Goal: Information Seeking & Learning: Learn about a topic

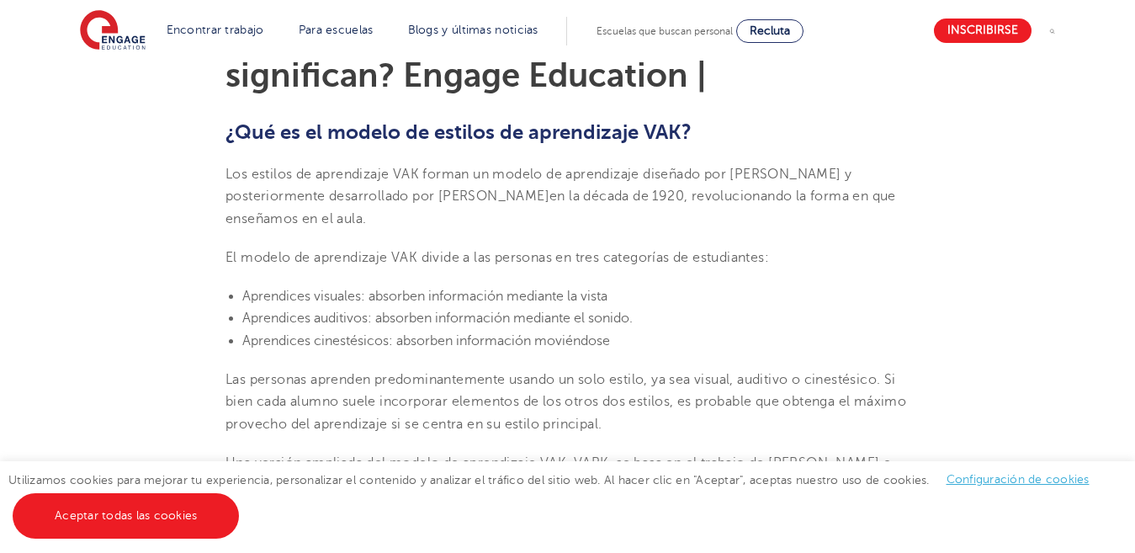
scroll to position [421, 0]
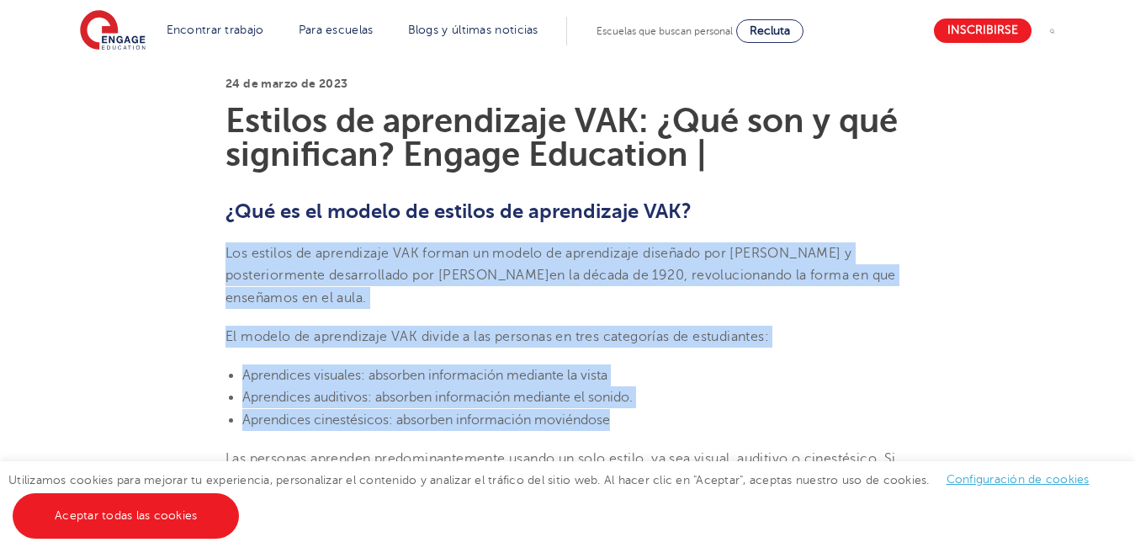
drag, startPoint x: 226, startPoint y: 255, endPoint x: 825, endPoint y: 423, distance: 622.2
click at [449, 296] on p "Los estilos de aprendizaje VAK forman un modelo de aprendizaje diseñado por [PE…" at bounding box center [568, 275] width 684 height 66
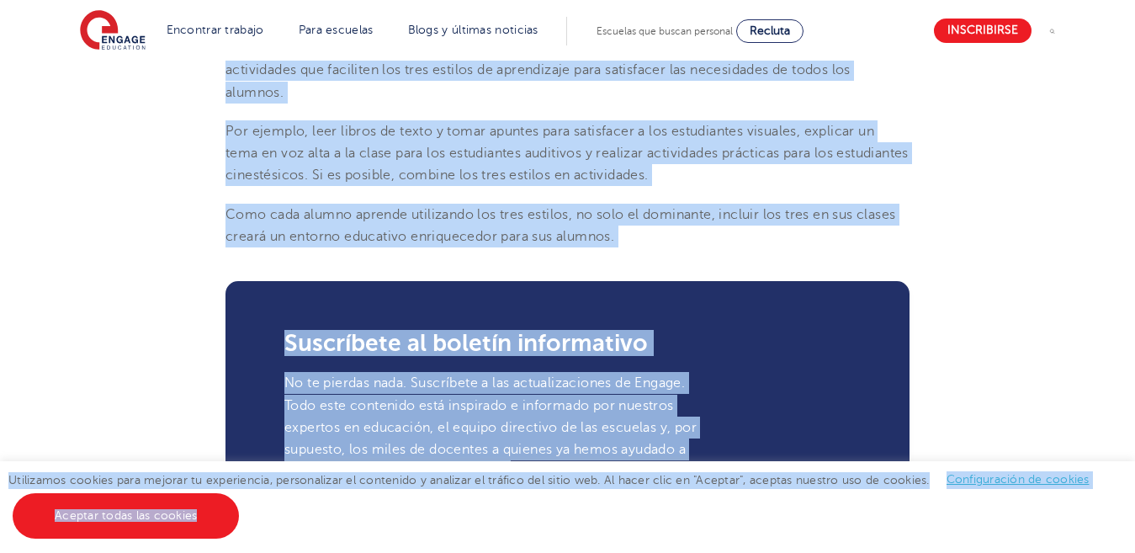
scroll to position [2272, 0]
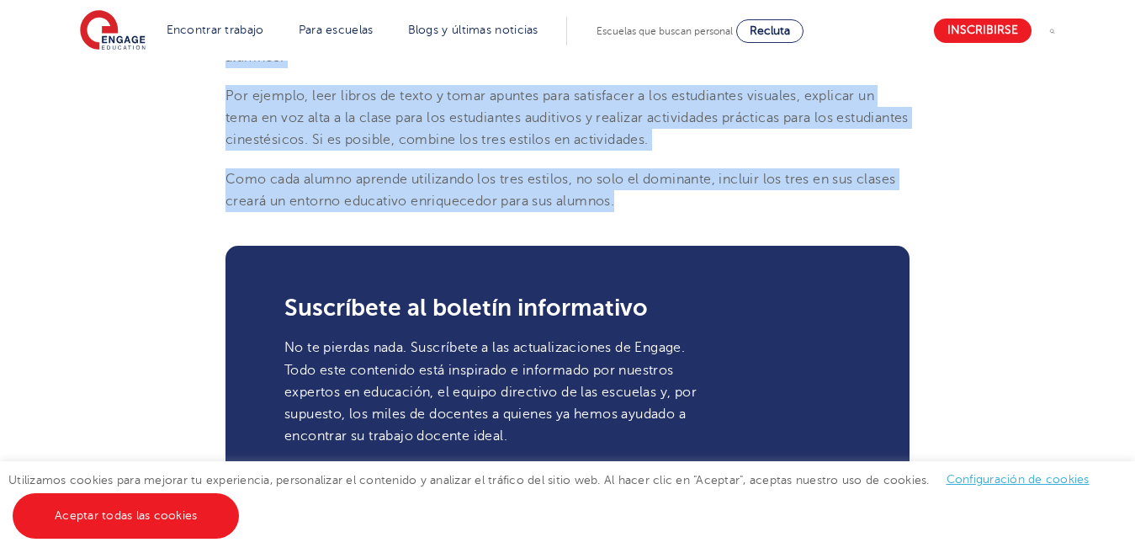
drag, startPoint x: 231, startPoint y: 254, endPoint x: 627, endPoint y: 249, distance: 396.5
copy section "lo ipsumdo si ametconsect ADI elitse do eiusmo te incididuntu laboreet dol Magn…"
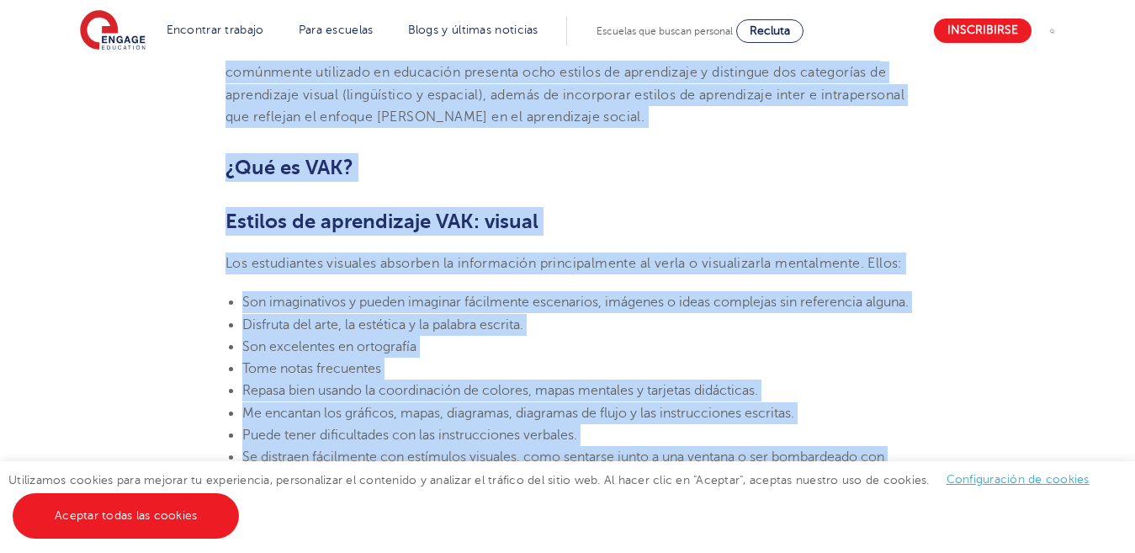
scroll to position [1010, 0]
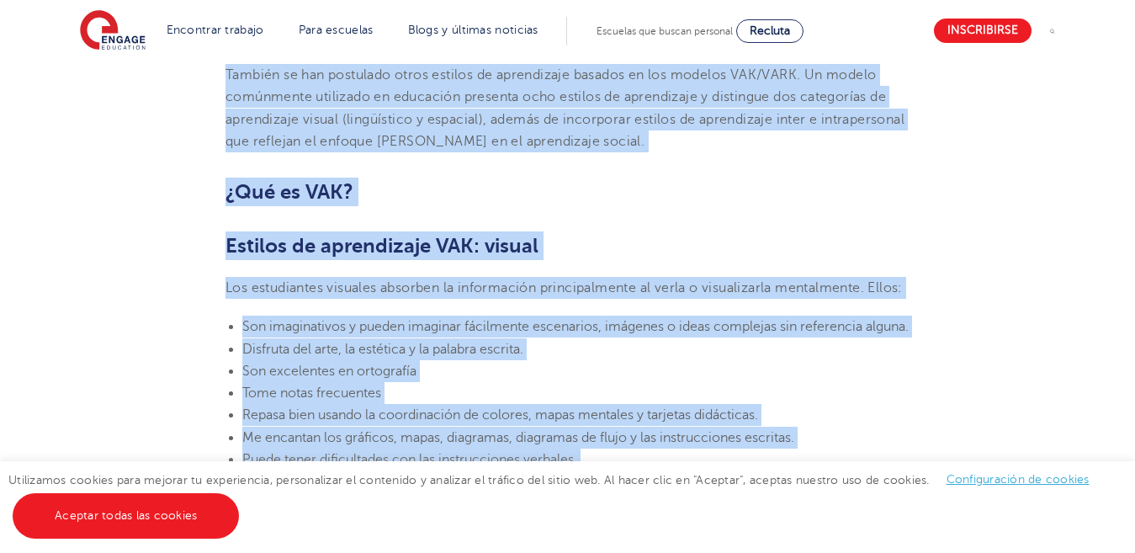
click at [556, 189] on h2 "¿Qué es VAK?" at bounding box center [568, 192] width 684 height 29
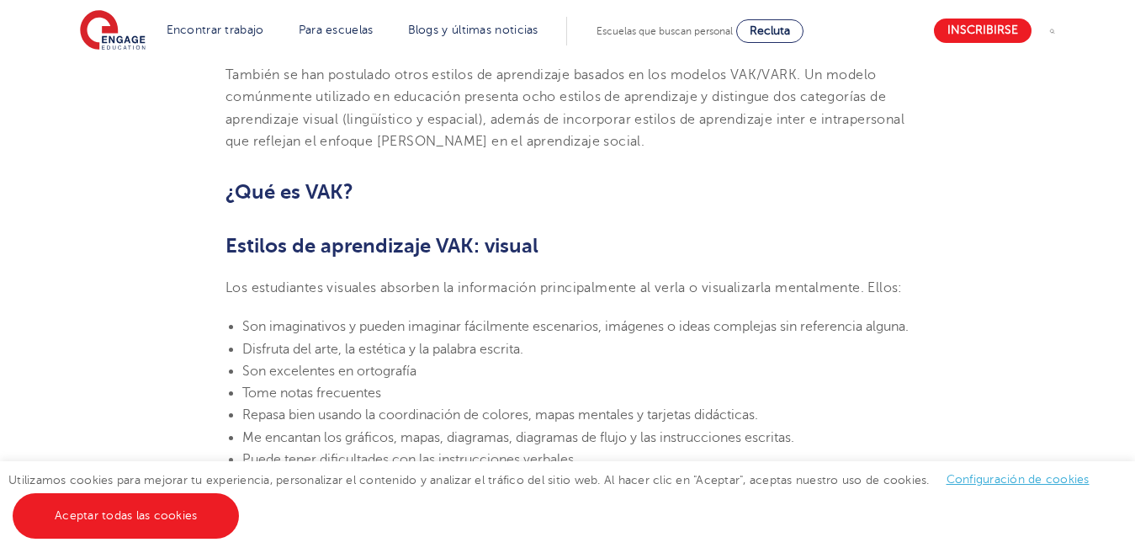
click at [542, 247] on h2 "Estilos de aprendizaje VAK: visual" at bounding box center [568, 245] width 684 height 29
click at [537, 248] on font "Estilos de aprendizaje VAK: visual" at bounding box center [382, 246] width 313 height 24
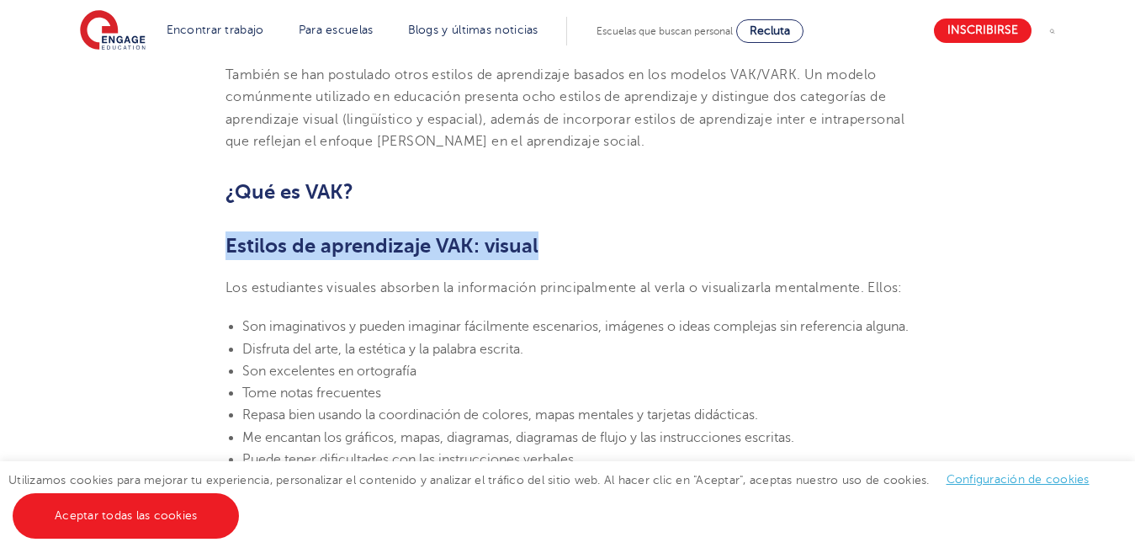
drag, startPoint x: 537, startPoint y: 248, endPoint x: 249, endPoint y: 245, distance: 287.9
click at [237, 250] on font "Estilos de aprendizaje VAK: visual" at bounding box center [382, 246] width 313 height 24
copy font "Estilos de aprendizaje VAK: visual"
